Goal: Register for event/course

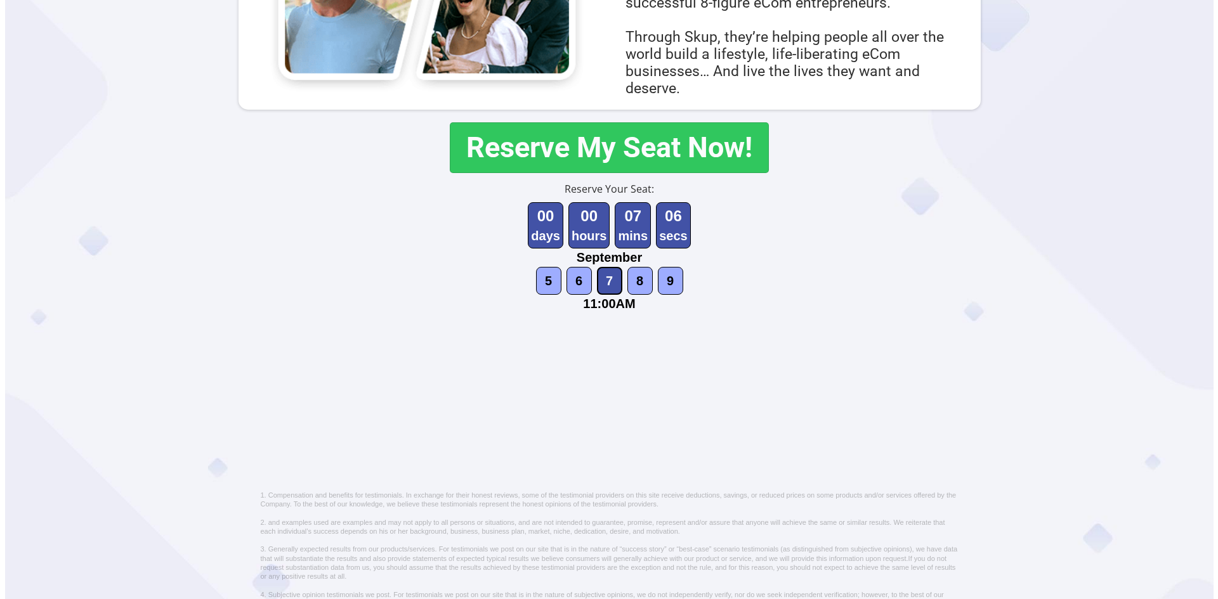
scroll to position [670, 0]
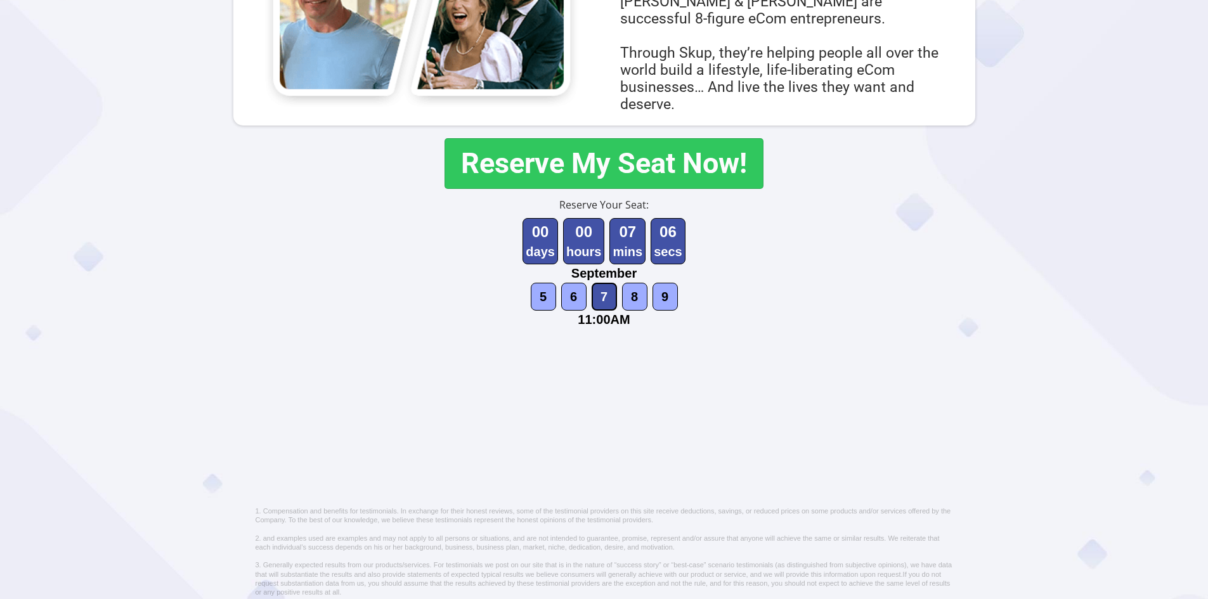
click at [627, 167] on button "Reserve My Seat Now!" at bounding box center [604, 163] width 319 height 51
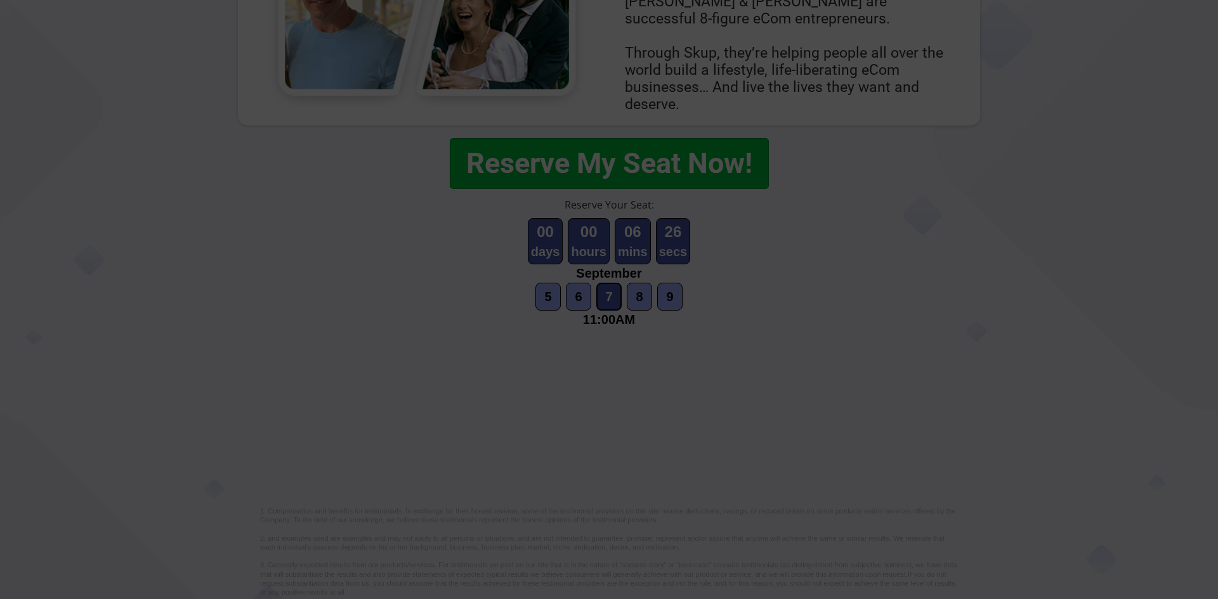
scroll to position [0, 0]
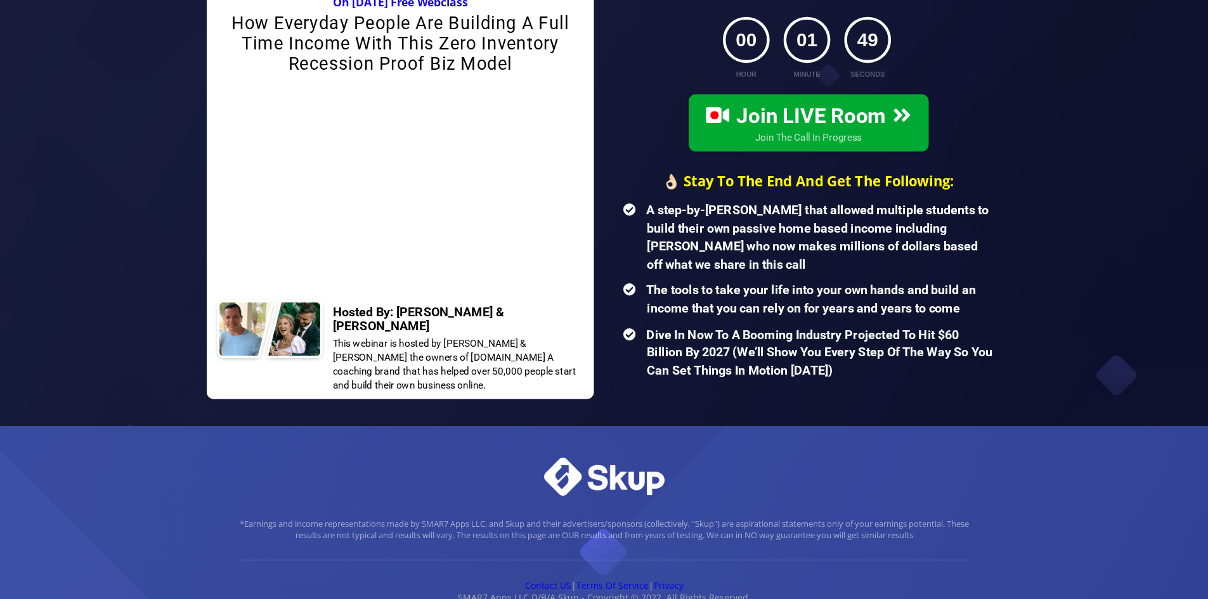
scroll to position [125, 0]
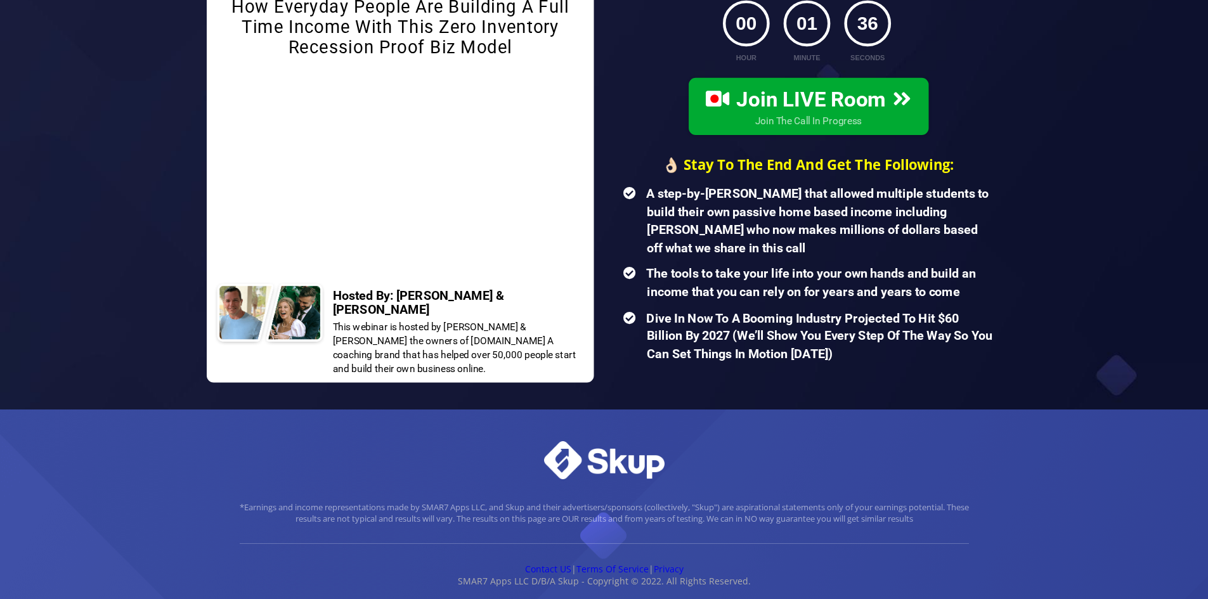
drag, startPoint x: 225, startPoint y: 439, endPoint x: 178, endPoint y: 435, distance: 47.7
click at [178, 435] on div "CUSTOM JAVASCRIPT / HTML *Earnings and income representations made by SMAR7 App…" at bounding box center [604, 508] width 1208 height 196
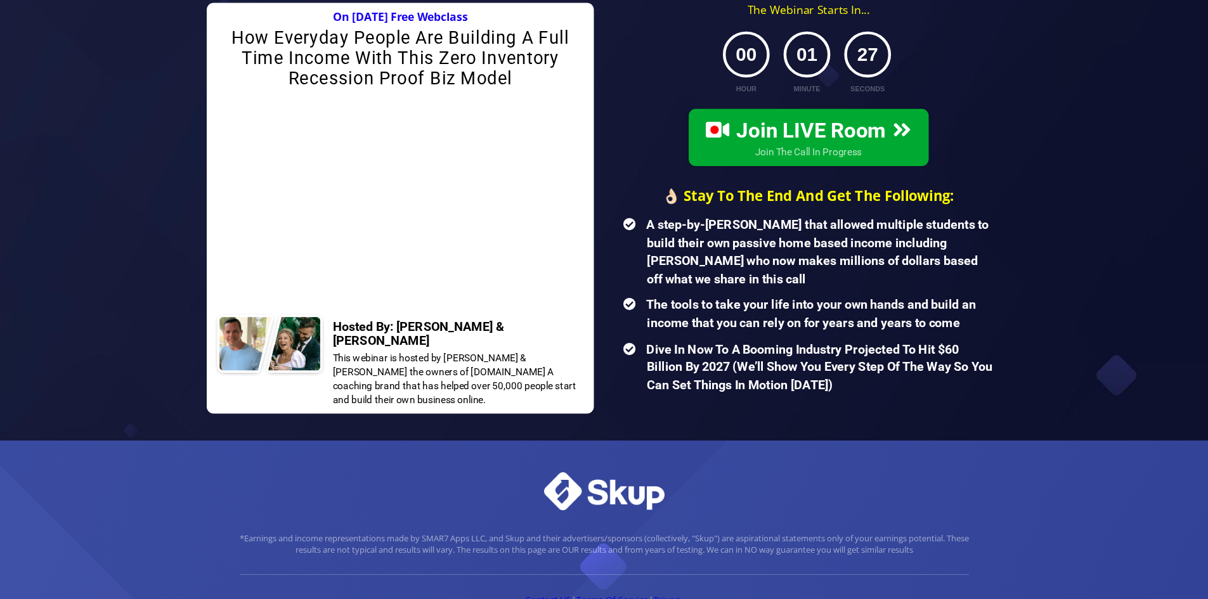
scroll to position [0, 0]
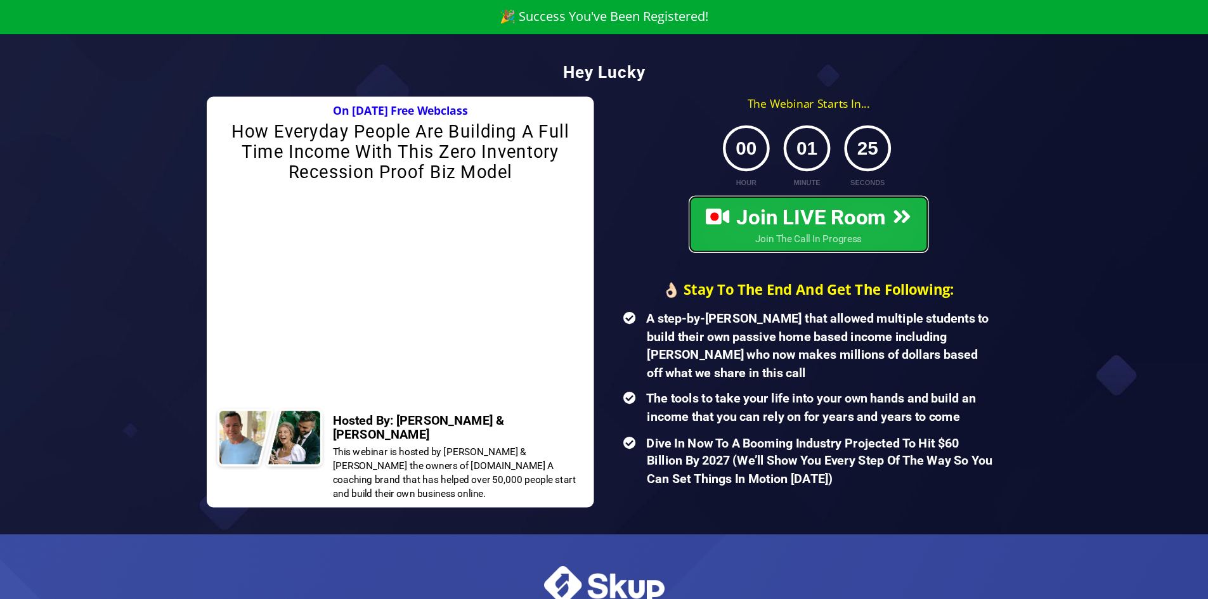
click at [868, 224] on span "Join LIVE Room" at bounding box center [808, 217] width 205 height 25
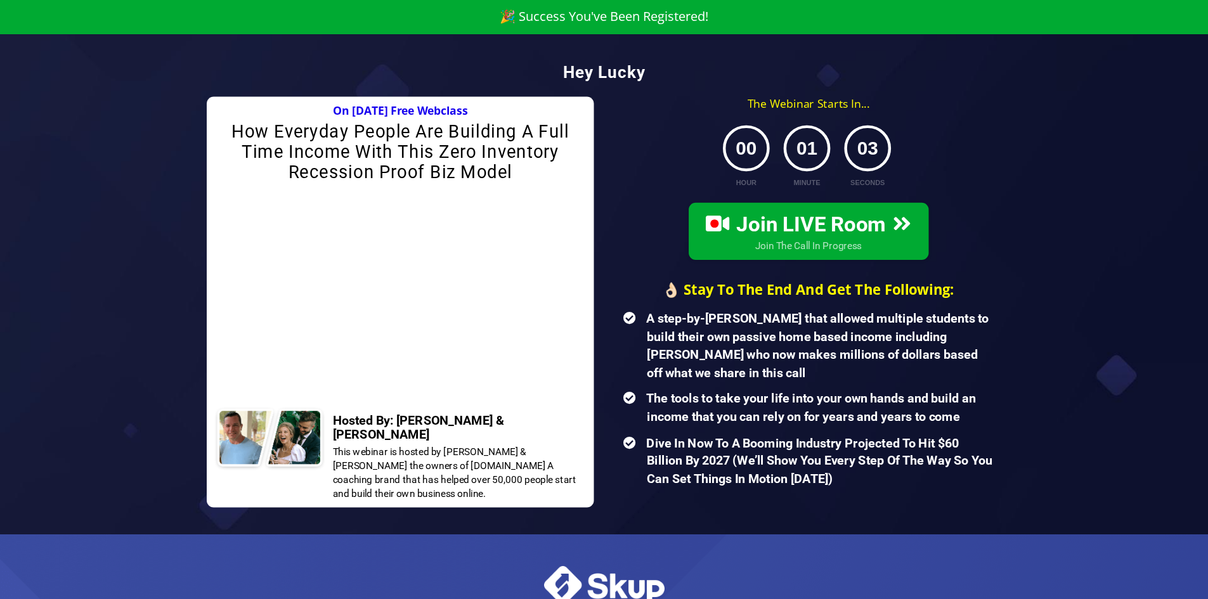
click at [399, 425] on b "Hosted By: Matt Schmitt & Devin Zander" at bounding box center [418, 427] width 172 height 29
drag, startPoint x: 381, startPoint y: 403, endPoint x: 401, endPoint y: 424, distance: 29.2
click at [401, 424] on b "Hosted By: [PERSON_NAME] & [PERSON_NAME]" at bounding box center [418, 427] width 172 height 29
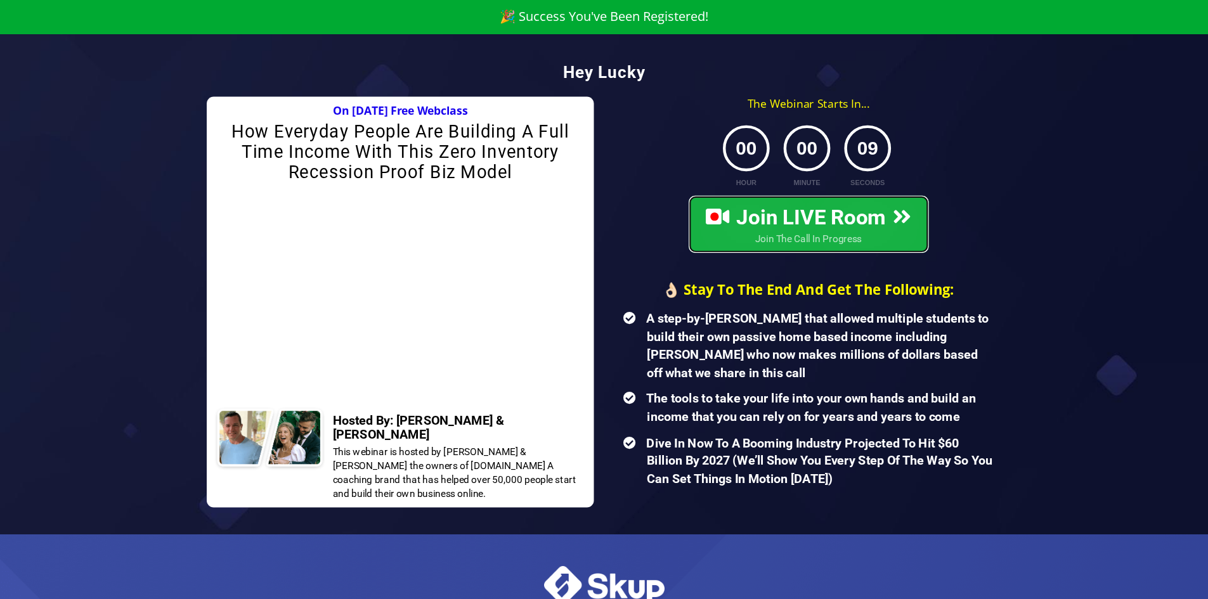
click at [739, 234] on span "Join The Call In Progress" at bounding box center [808, 239] width 205 height 14
